Goal: Task Accomplishment & Management: Understand process/instructions

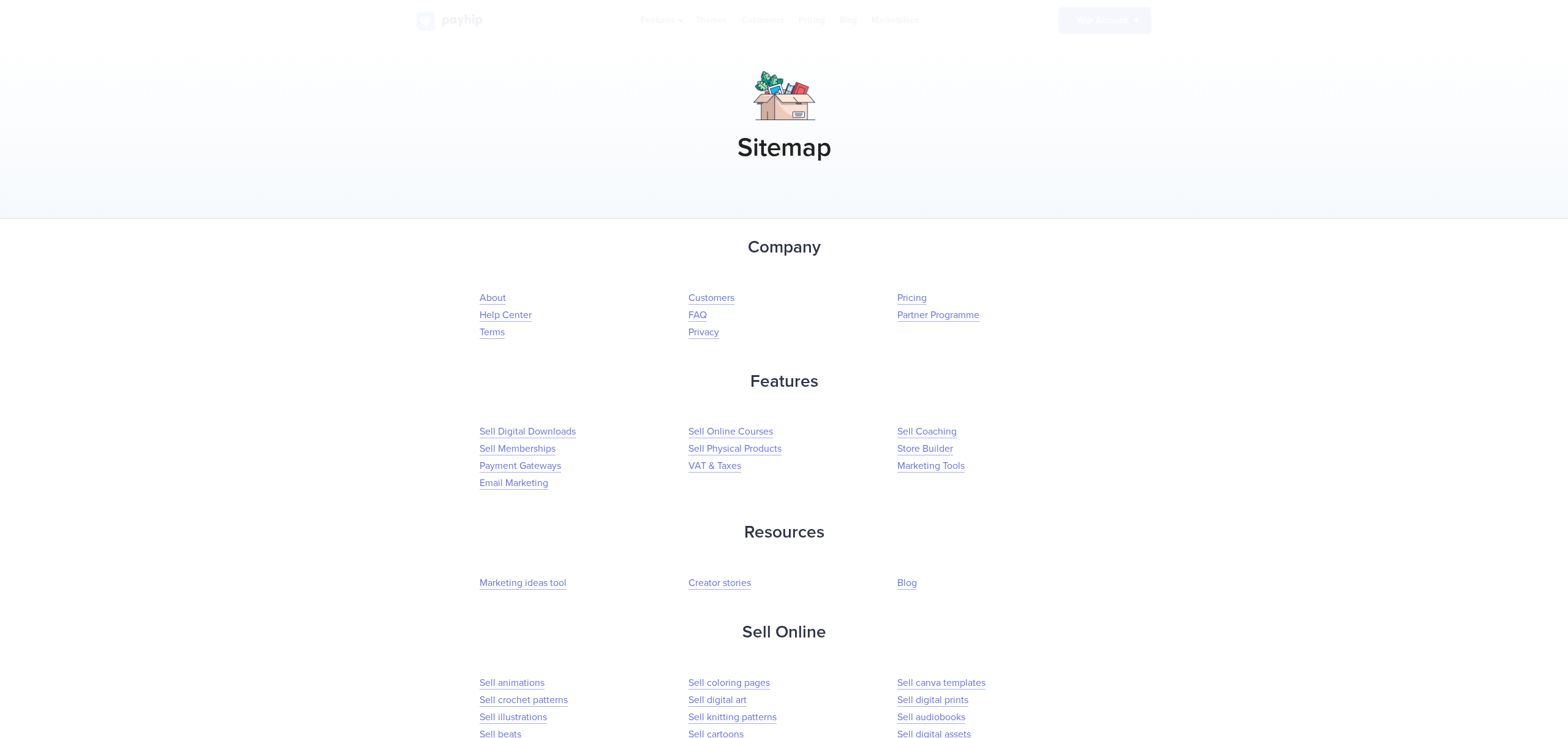
scroll to position [5343, 0]
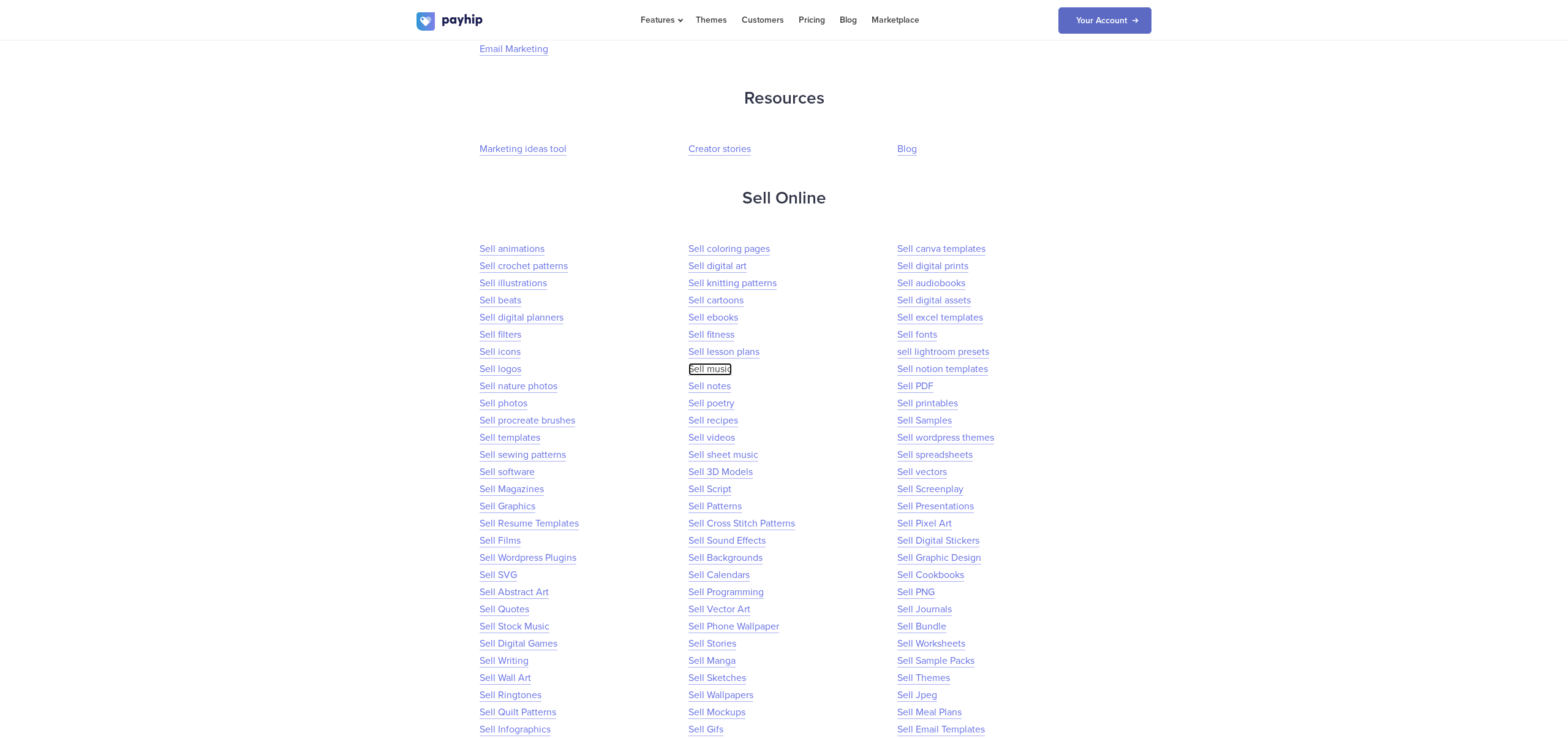
click at [722, 372] on link "Sell music" at bounding box center [710, 369] width 43 height 13
